Goal: Information Seeking & Learning: Learn about a topic

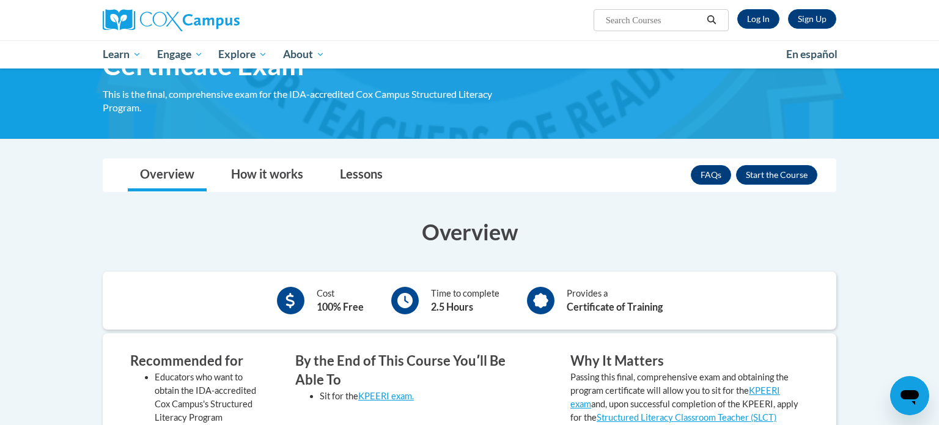
scroll to position [122, 0]
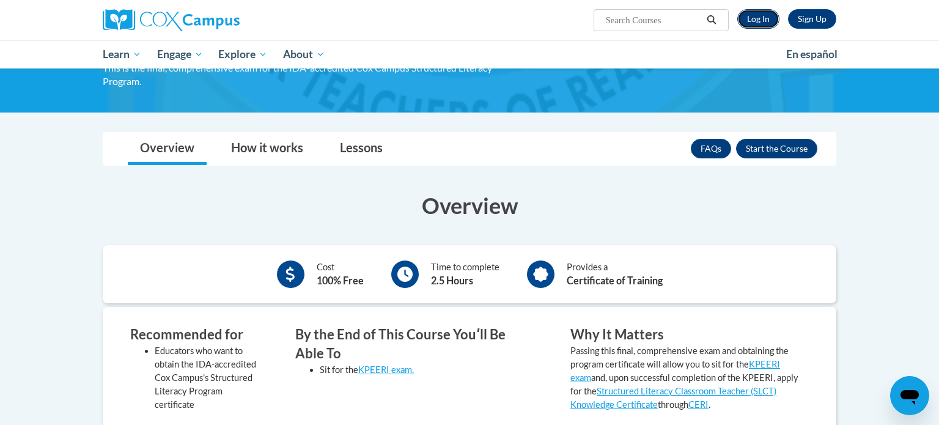
click at [760, 19] on link "Log In" at bounding box center [758, 19] width 42 height 20
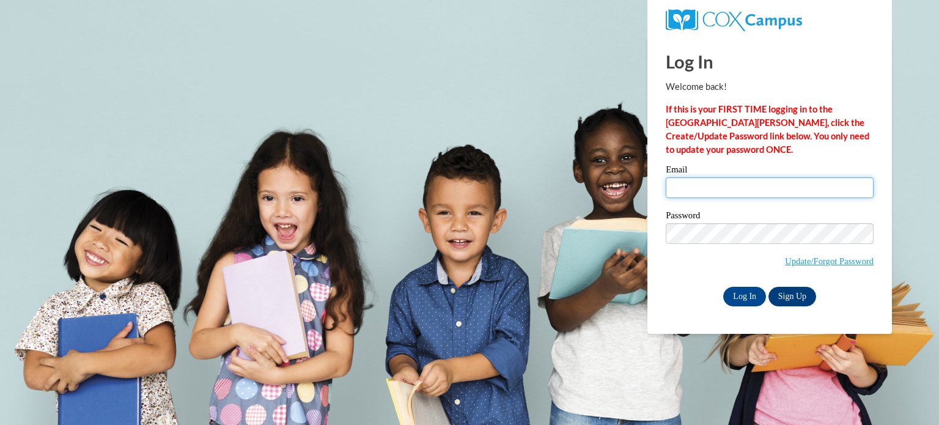
click at [774, 186] on input "Email" at bounding box center [770, 187] width 208 height 21
type input "heather.smith@findingmenow.com"
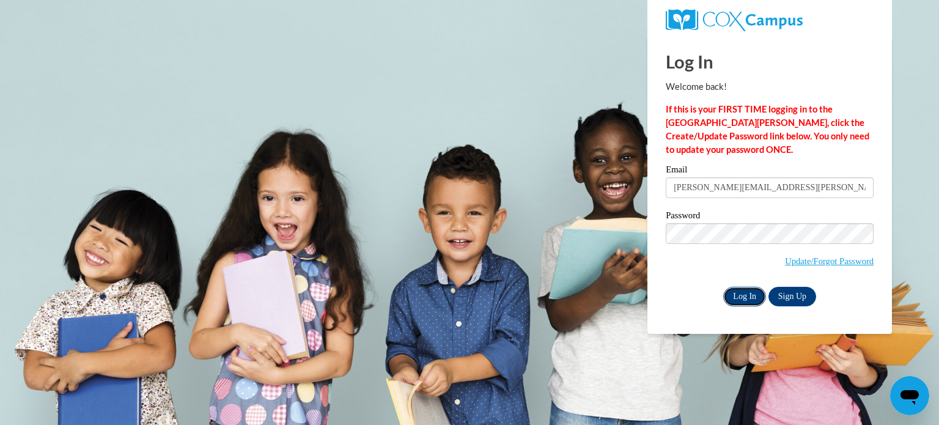
click at [749, 300] on input "Log In" at bounding box center [744, 297] width 43 height 20
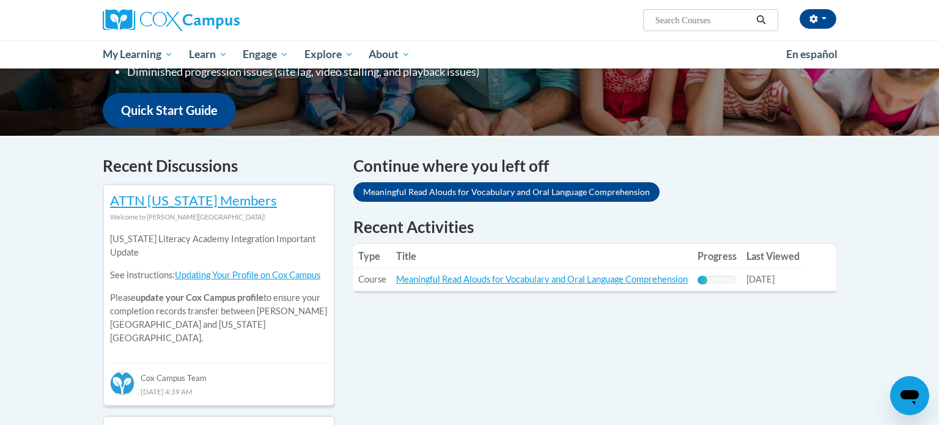
scroll to position [296, 0]
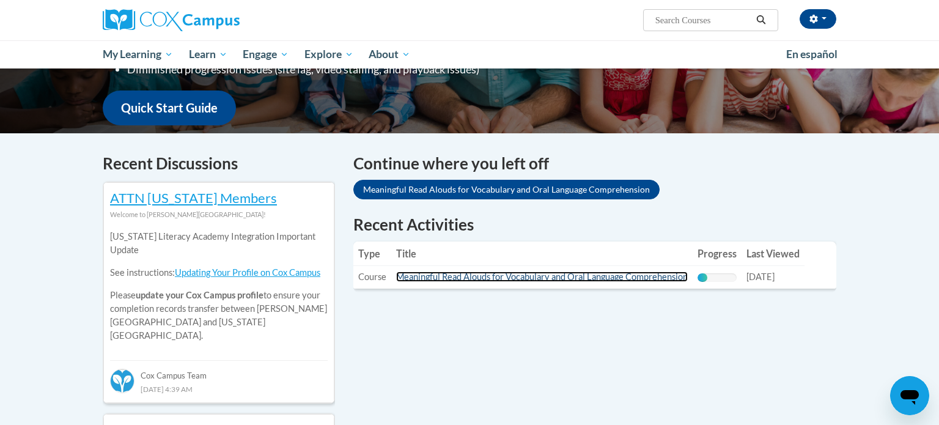
click at [667, 276] on link "Meaningful Read Alouds for Vocabulary and Oral Language Comprehension" at bounding box center [542, 276] width 292 height 10
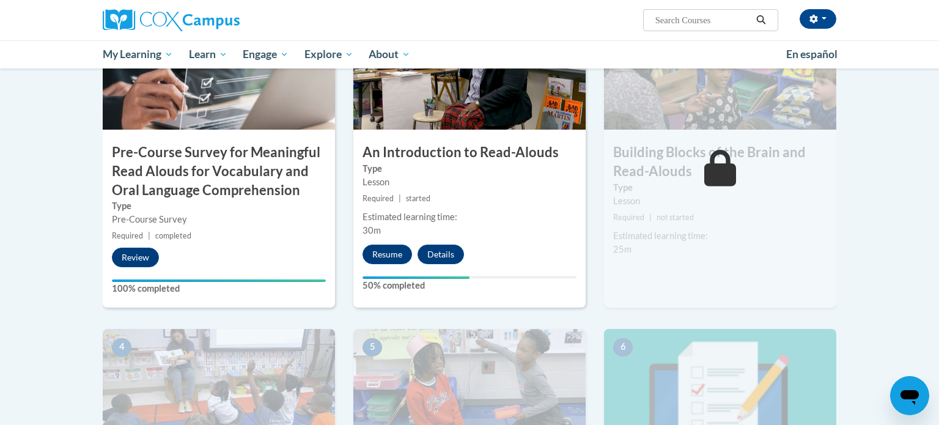
scroll to position [361, 0]
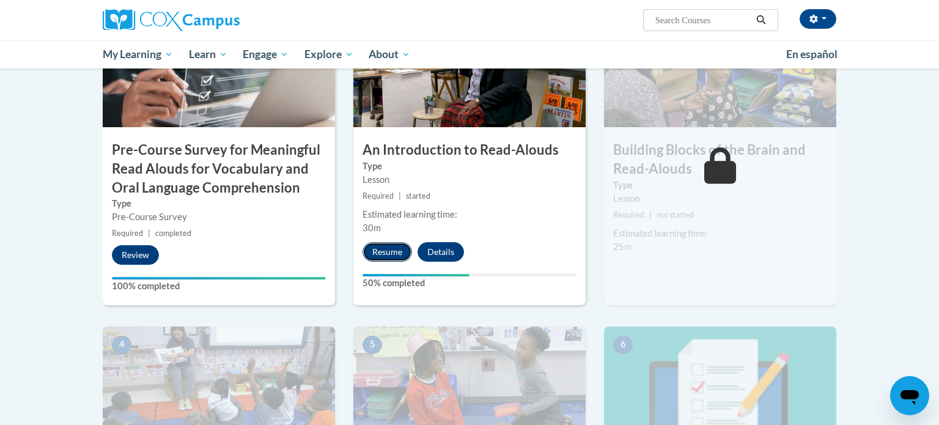
click at [397, 254] on button "Resume" at bounding box center [387, 252] width 50 height 20
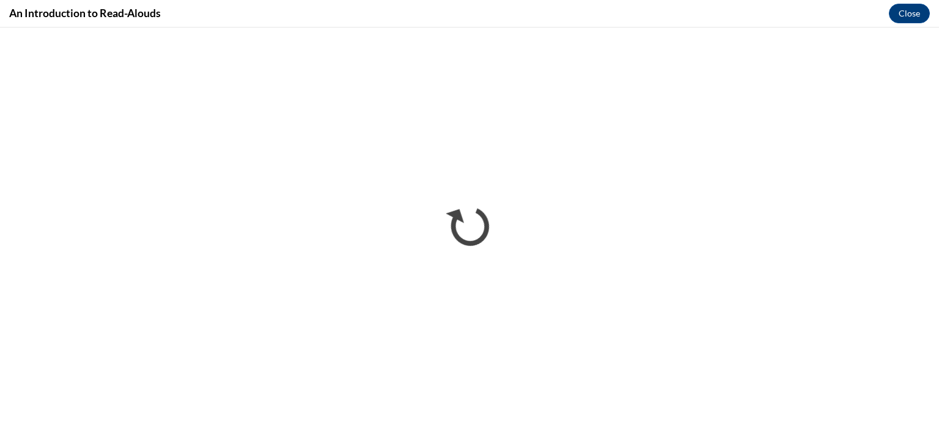
scroll to position [0, 0]
